Goal: Information Seeking & Learning: Compare options

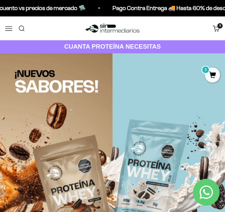
click at [6, 30] on button "Menú" at bounding box center [8, 27] width 7 height 7
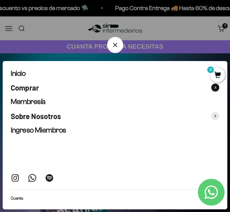
click at [27, 91] on span "Comprar" at bounding box center [25, 87] width 28 height 9
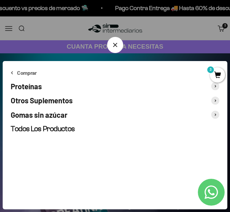
click at [36, 97] on span "Otros Suplementos" at bounding box center [42, 100] width 62 height 9
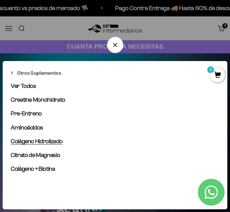
click at [52, 140] on span "Colágeno Hidrolizado" at bounding box center [37, 141] width 52 height 7
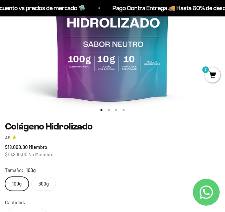
scroll to position [201, 0]
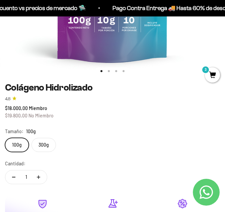
click at [49, 146] on label "300g" at bounding box center [43, 145] width 24 height 14
click at [5, 138] on input "300g" at bounding box center [5, 137] width 0 height 0
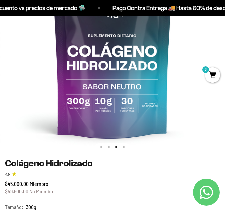
scroll to position [100, 0]
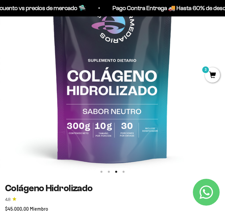
click at [53, 100] on img at bounding box center [112, 65] width 225 height 225
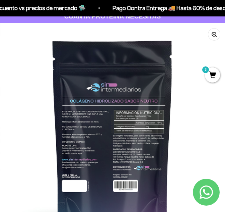
scroll to position [0, 0]
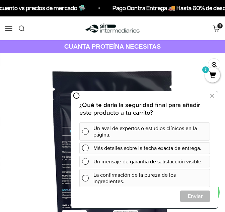
click at [212, 63] on icon "button" at bounding box center [214, 64] width 5 height 5
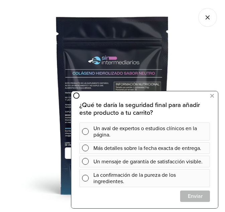
click at [113, 76] on img at bounding box center [113, 106] width 212 height 212
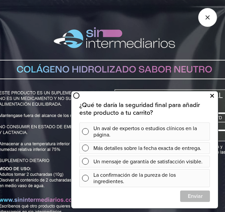
click at [212, 97] on icon at bounding box center [212, 95] width 4 height 9
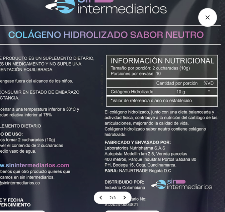
click at [147, 129] on img at bounding box center [103, 112] width 502 height 502
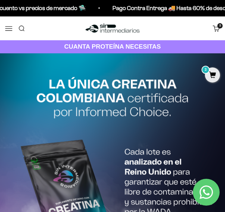
click at [5, 28] on button "Menú" at bounding box center [8, 27] width 7 height 7
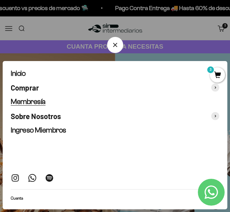
click at [45, 103] on span "Membresía" at bounding box center [28, 101] width 35 height 8
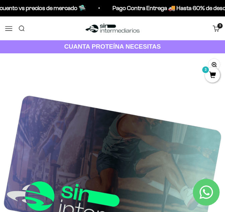
click at [7, 26] on button "Menú" at bounding box center [8, 27] width 7 height 7
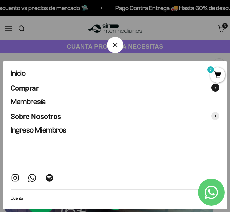
click at [32, 85] on span "Comprar" at bounding box center [25, 87] width 28 height 9
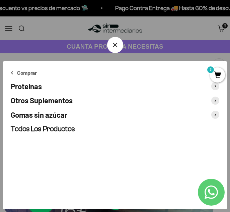
click at [53, 101] on span "Otros Suplementos" at bounding box center [42, 100] width 62 height 9
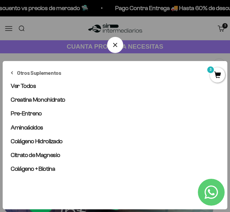
click at [84, 33] on div at bounding box center [115, 106] width 230 height 212
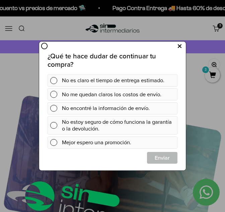
click at [181, 47] on icon at bounding box center [180, 46] width 4 height 9
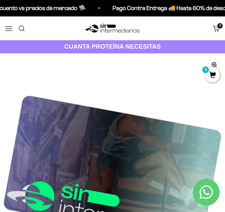
click at [23, 26] on link "Buscar" at bounding box center [21, 27] width 7 height 7
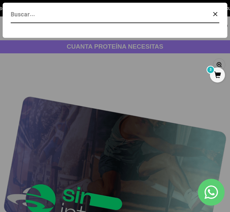
click at [51, 15] on input "Buscar" at bounding box center [100, 14] width 179 height 10
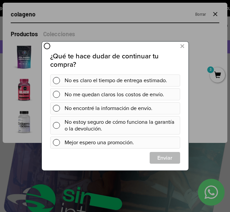
type input "colageno"
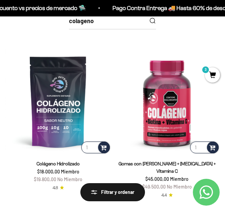
scroll to position [67, 0]
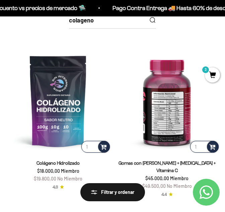
click at [175, 103] on img at bounding box center [167, 101] width 106 height 106
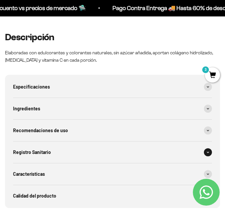
scroll to position [469, 0]
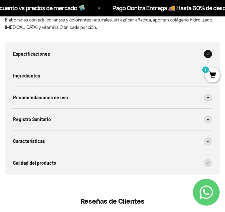
click at [88, 55] on div "Especificaciones" at bounding box center [112, 53] width 199 height 21
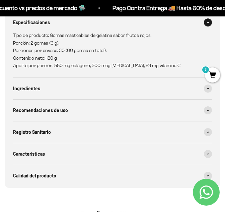
scroll to position [502, 0]
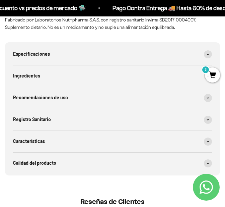
scroll to position [510, 0]
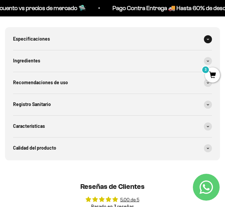
click at [100, 35] on div "Especificaciones" at bounding box center [112, 38] width 199 height 21
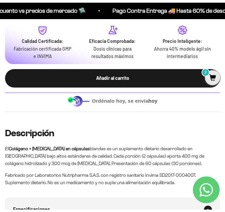
scroll to position [242, 0]
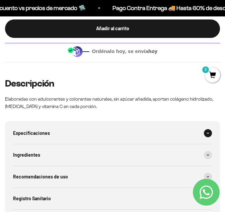
scroll to position [402, 0]
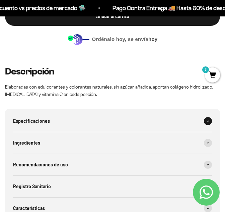
click at [70, 120] on div "Especificaciones" at bounding box center [112, 120] width 199 height 21
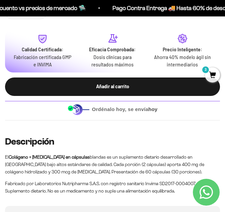
scroll to position [402, 0]
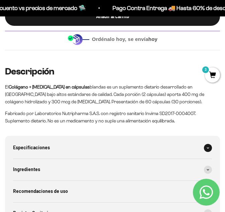
click at [106, 149] on div "Especificaciones" at bounding box center [112, 147] width 199 height 21
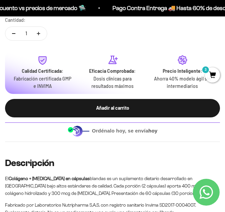
scroll to position [301, 0]
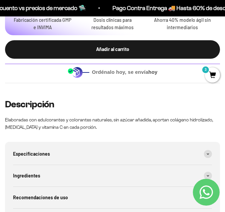
scroll to position [402, 0]
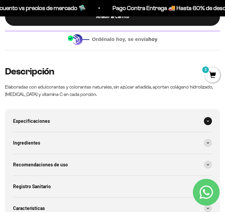
click at [56, 118] on div "Especificaciones" at bounding box center [112, 120] width 199 height 21
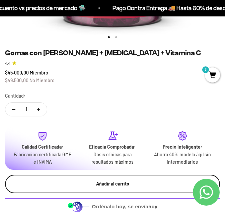
scroll to position [201, 0]
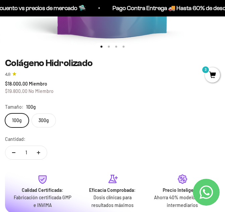
scroll to position [268, 0]
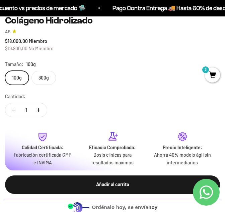
click at [33, 76] on label "300g" at bounding box center [43, 78] width 24 height 14
click at [5, 71] on input "300g" at bounding box center [5, 70] width 0 height 0
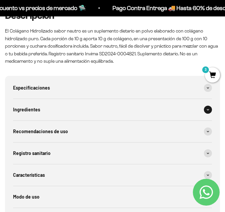
scroll to position [502, 0]
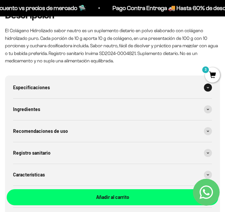
click at [78, 82] on div "Especificaciones" at bounding box center [112, 87] width 199 height 21
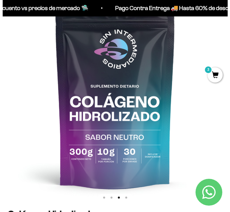
scroll to position [0, 0]
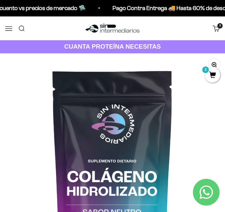
click at [7, 32] on button "Menú" at bounding box center [8, 27] width 7 height 7
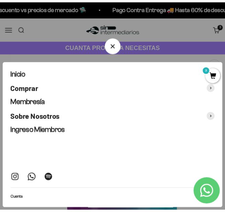
scroll to position [0, 461]
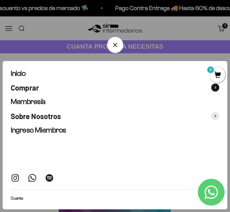
click at [31, 88] on span "Comprar" at bounding box center [25, 87] width 28 height 9
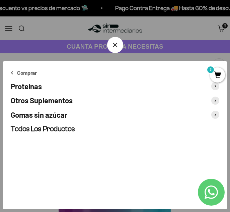
click at [63, 30] on div at bounding box center [115, 106] width 230 height 212
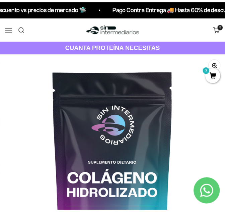
scroll to position [0, 451]
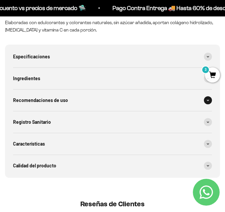
scroll to position [469, 0]
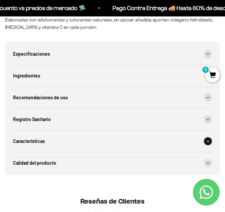
click at [53, 138] on div "Características" at bounding box center [112, 140] width 199 height 21
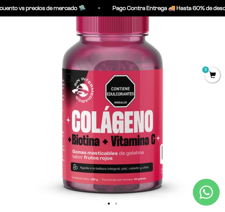
scroll to position [67, 0]
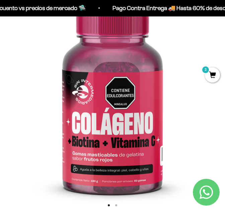
click at [138, 121] on img at bounding box center [112, 98] width 225 height 225
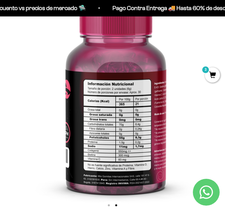
scroll to position [0, 226]
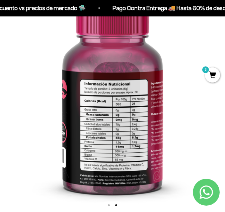
click at [147, 157] on img at bounding box center [112, 98] width 225 height 225
click at [20, 127] on img at bounding box center [112, 98] width 225 height 225
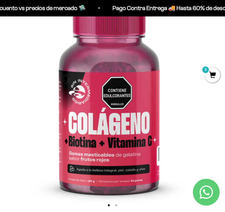
scroll to position [0, 0]
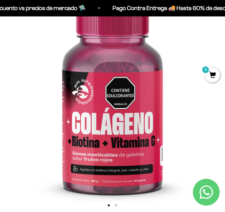
click at [142, 125] on img at bounding box center [112, 98] width 225 height 225
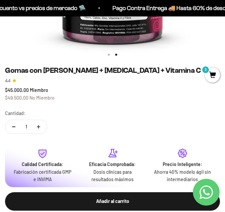
scroll to position [201, 0]
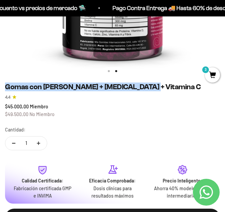
drag, startPoint x: 143, startPoint y: 87, endPoint x: 4, endPoint y: 89, distance: 138.3
click at [4, 89] on div "Zoom Ir al artículo 1 Ir al artículo 2 Gomas con Colageno + Biotina + Vitamina …" at bounding box center [112, 59] width 225 height 415
copy h1 "Gomas con [PERSON_NAME] + [MEDICAL_DATA] + Vitamina C"
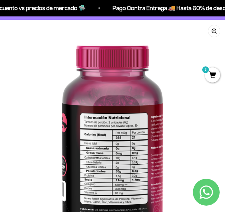
scroll to position [0, 0]
